Goal: Task Accomplishment & Management: Check status

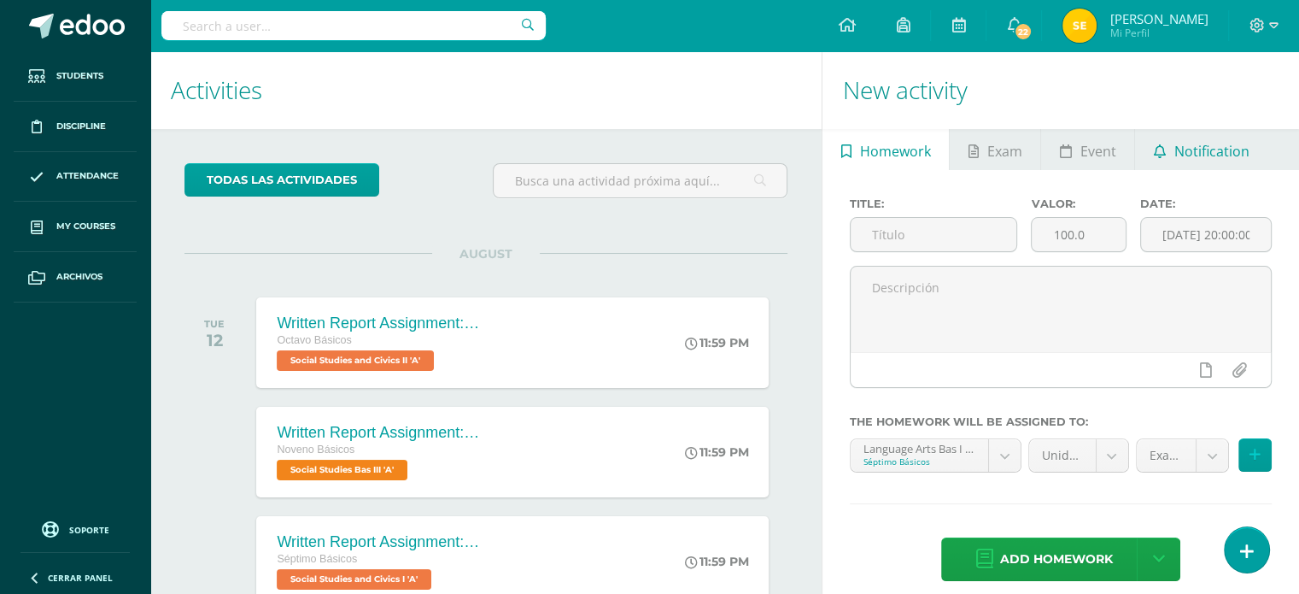
click at [1175, 166] on span "Notification" at bounding box center [1211, 151] width 75 height 41
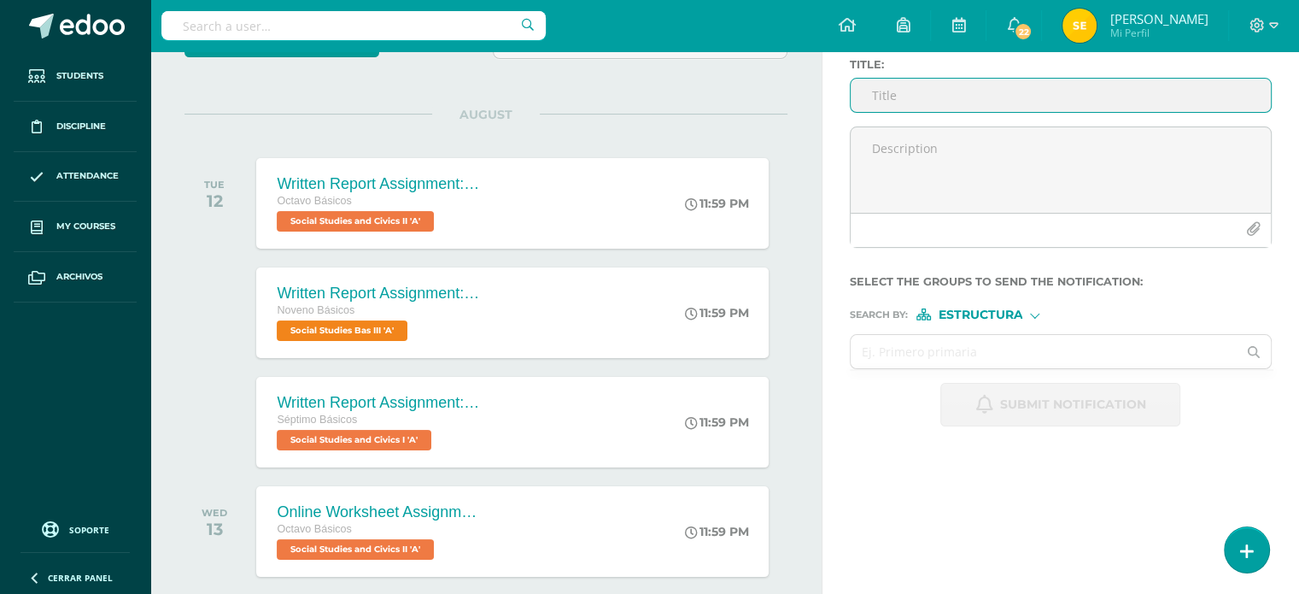
scroll to position [138, 0]
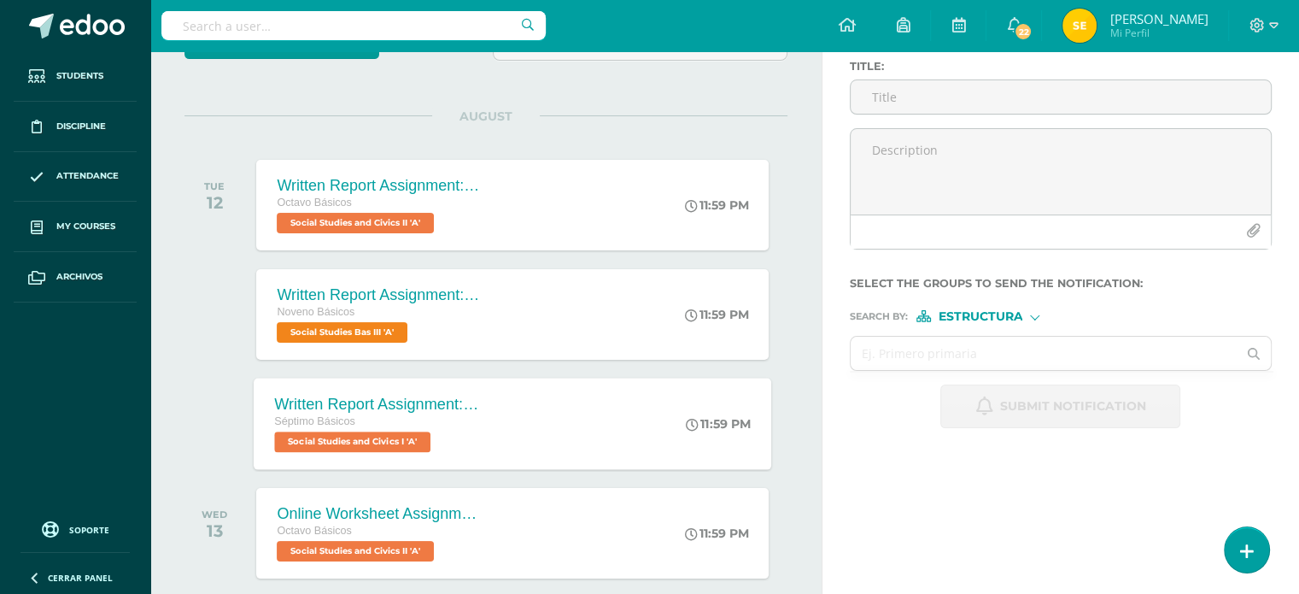
click at [372, 399] on div "Written Report Assignment: How Innovation Is Helping Guatemala Grow" at bounding box center [378, 404] width 207 height 18
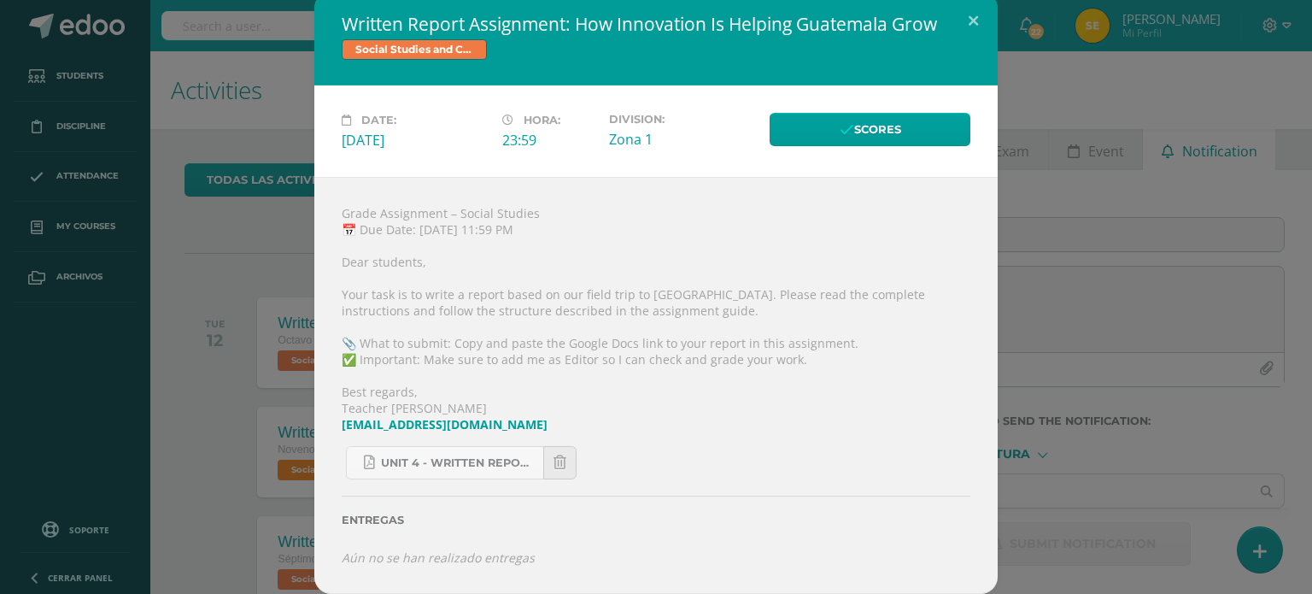
scroll to position [0, 0]
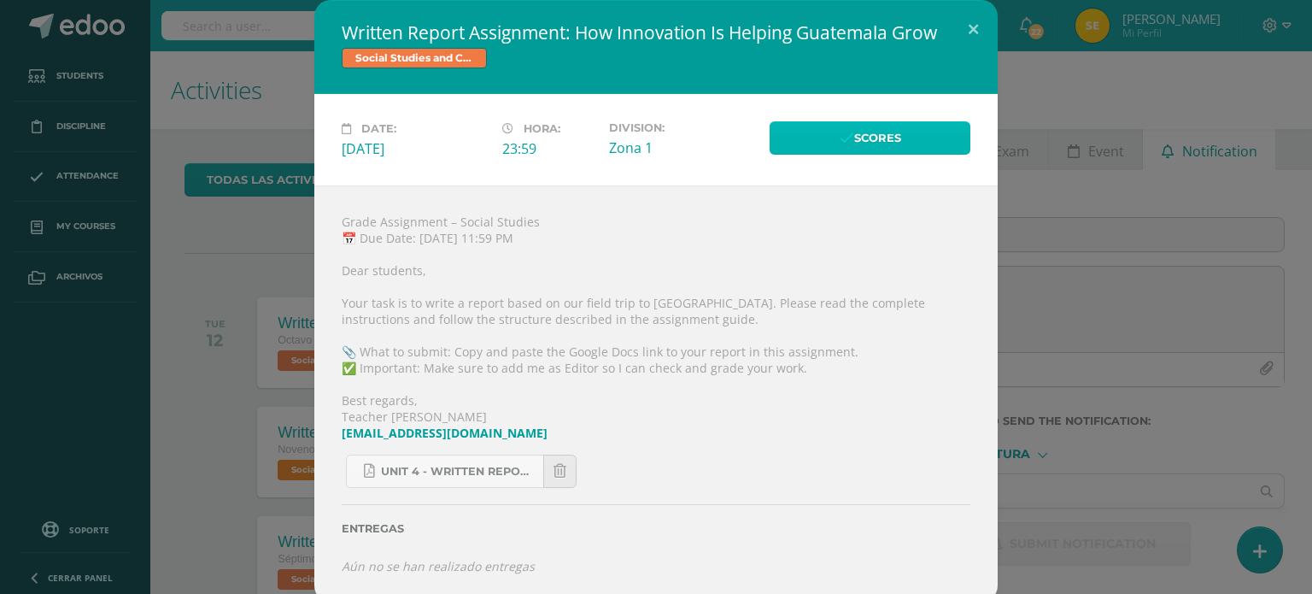
click at [882, 129] on link "Scores" at bounding box center [870, 137] width 201 height 33
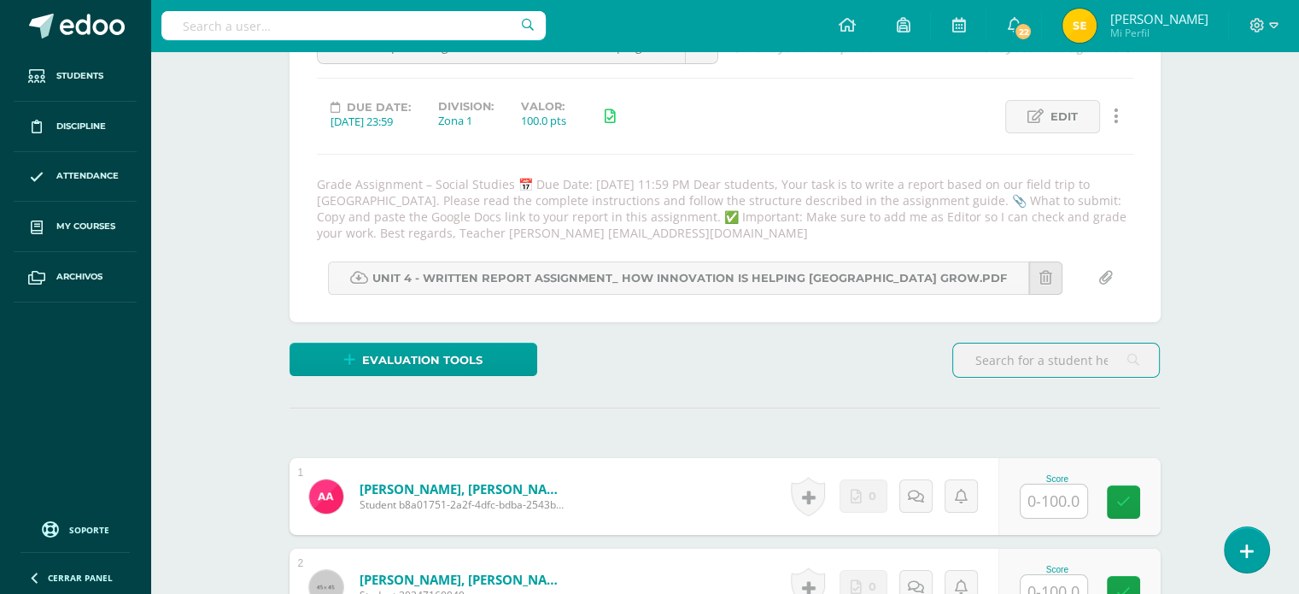
scroll to position [137, 0]
